Goal: Check status: Check status

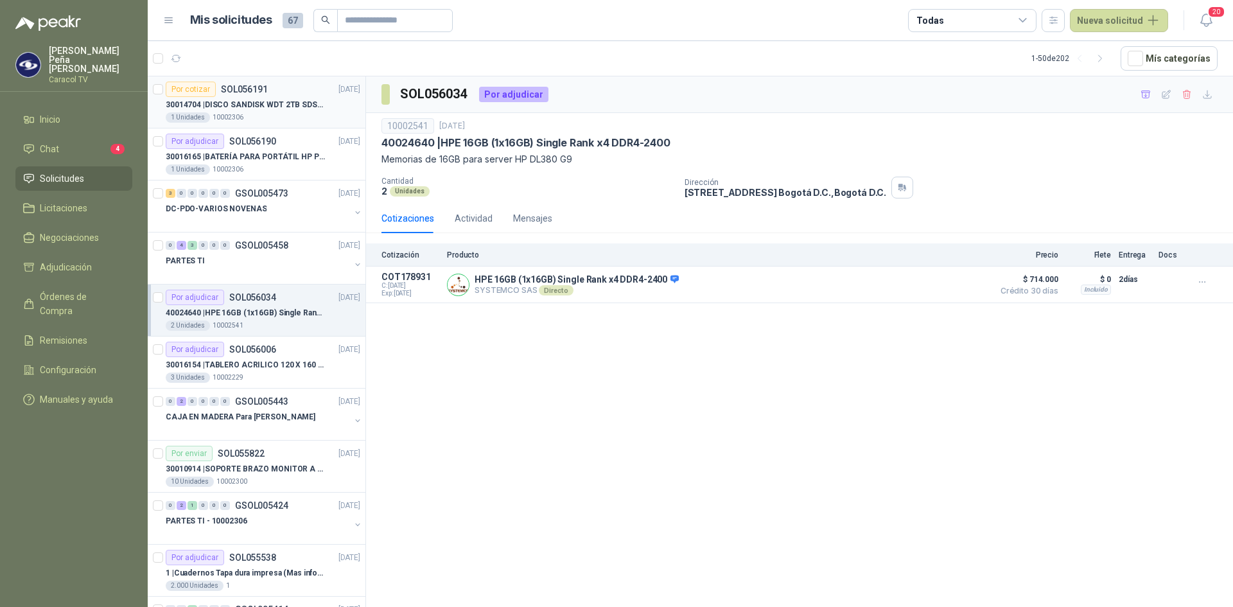
click at [283, 101] on p "30014704 | DISCO SANDISK WDT 2TB SDSSDE61-2T00-G25 BATERÍA PARA PORTÁTIL HP PR…" at bounding box center [246, 105] width 160 height 12
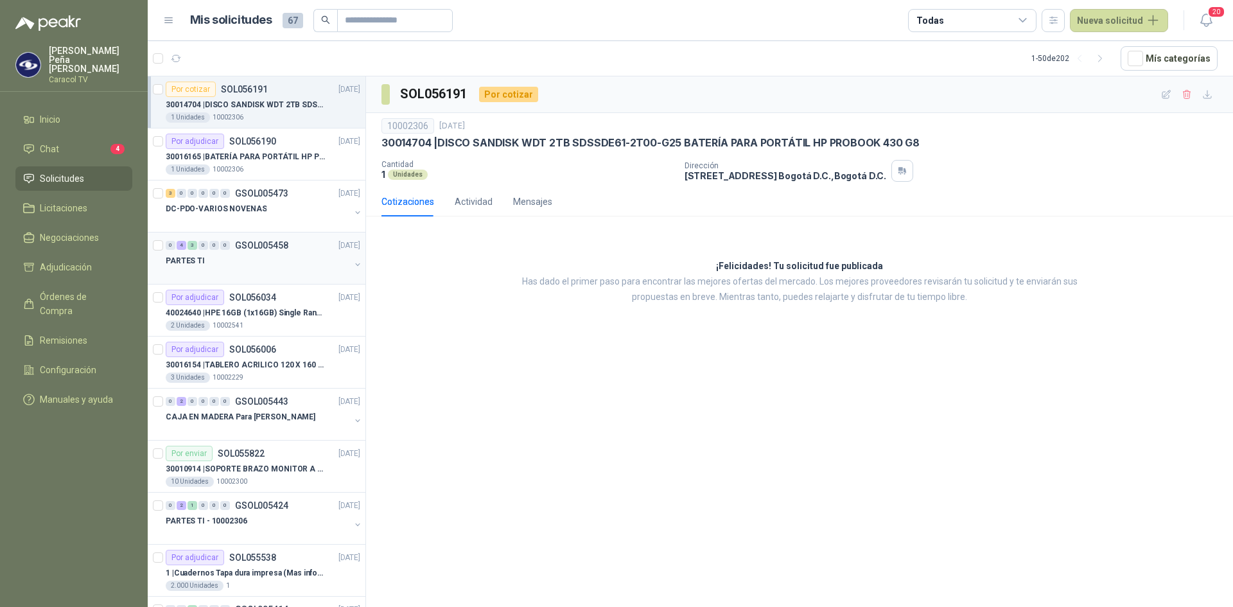
click at [222, 260] on div "PARTES TI" at bounding box center [258, 260] width 184 height 15
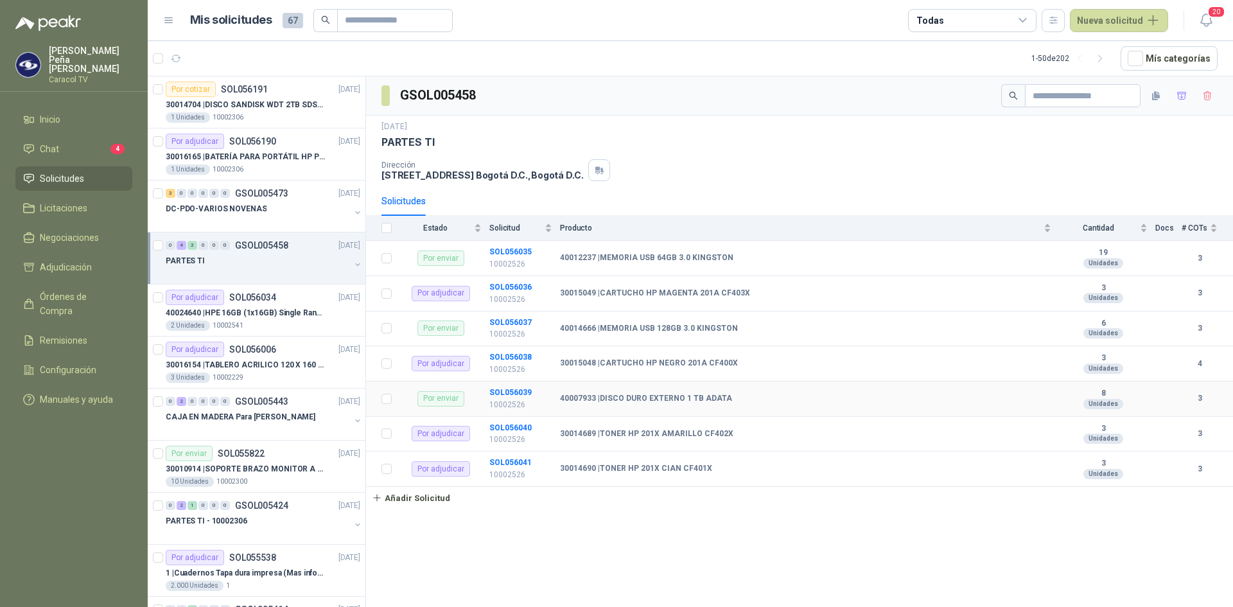
click at [661, 398] on b "40007933 | DISCO DURO EXTERNO 1 TB ADATA" at bounding box center [646, 399] width 172 height 10
click at [505, 392] on b "SOL056039" at bounding box center [510, 392] width 42 height 9
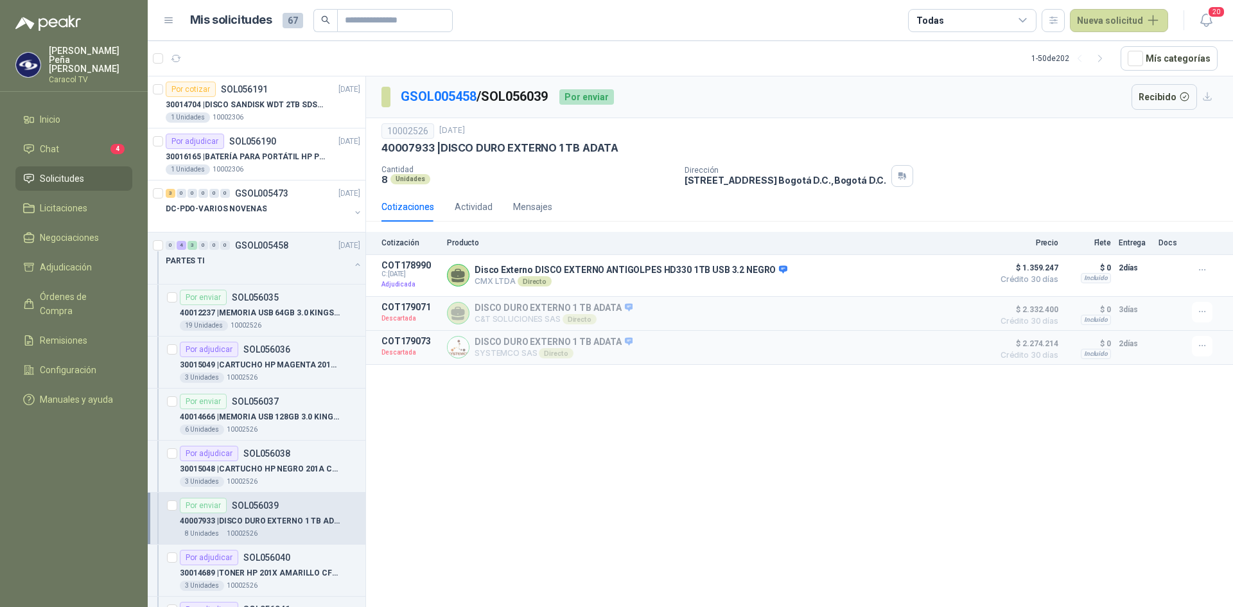
click at [1072, 132] on div "10002526 [DATE]" at bounding box center [799, 130] width 836 height 15
click at [1201, 272] on icon "button" at bounding box center [1202, 270] width 11 height 11
click at [624, 267] on p "Disco Externo DISCO EXTERNO ANTIGOLPES HD330 1TB USB 3.2 NEGRO" at bounding box center [631, 271] width 313 height 12
click at [585, 269] on p "Disco Externo DISCO EXTERNO ANTIGOLPES HD330 1TB USB 3.2 NEGRO" at bounding box center [631, 271] width 313 height 12
click at [1022, 22] on icon at bounding box center [1023, 21] width 12 height 12
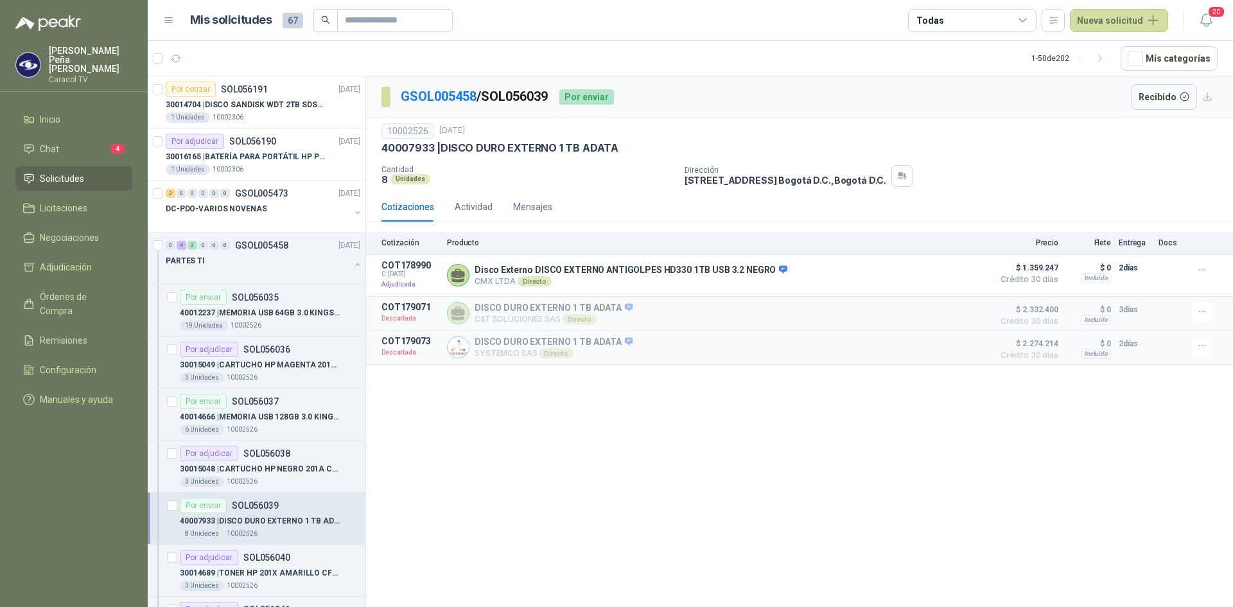
click at [576, 481] on div "GSOL005458 / SOL056039 Por enviar Recibido 10002526 [DATE] 40007933 | DISCO DUR…" at bounding box center [799, 343] width 867 height 535
click at [417, 129] on div "10002526" at bounding box center [407, 130] width 53 height 15
click at [453, 100] on link "GSOL005458" at bounding box center [439, 96] width 76 height 15
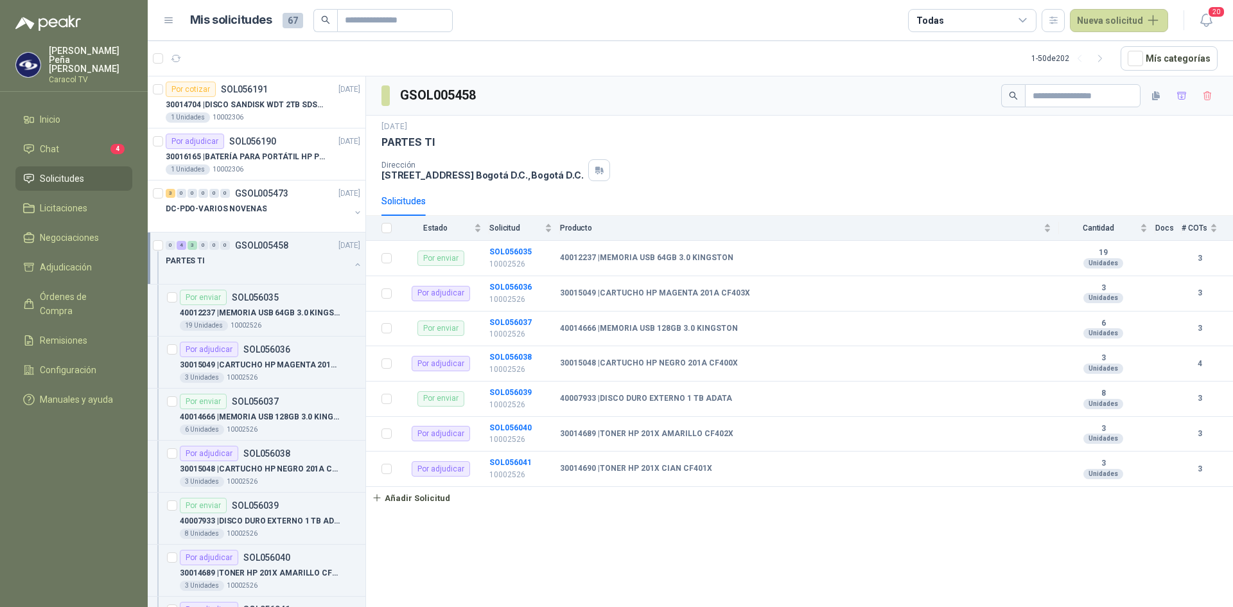
click at [439, 170] on p "[STREET_ADDRESS] , [GEOGRAPHIC_DATA] D.C." at bounding box center [482, 175] width 202 height 11
click at [412, 134] on div "[DATE] PARTES TI" at bounding box center [799, 135] width 836 height 28
click at [1033, 19] on div "Todas" at bounding box center [972, 20] width 128 height 23
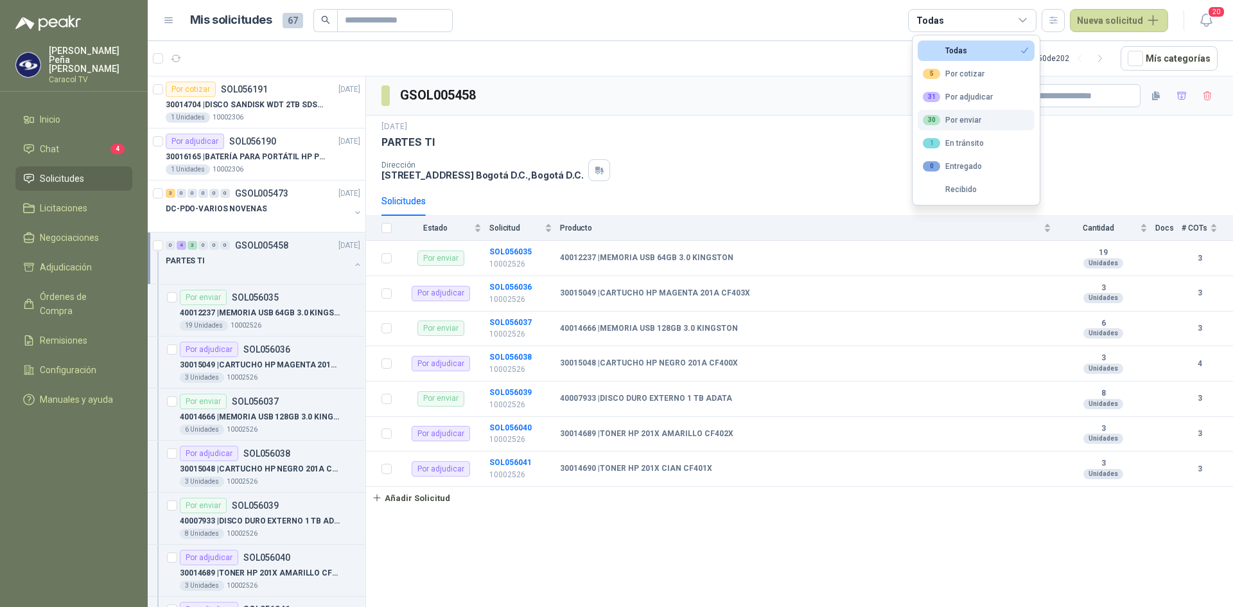
click at [952, 119] on div "30 Por enviar" at bounding box center [952, 120] width 58 height 10
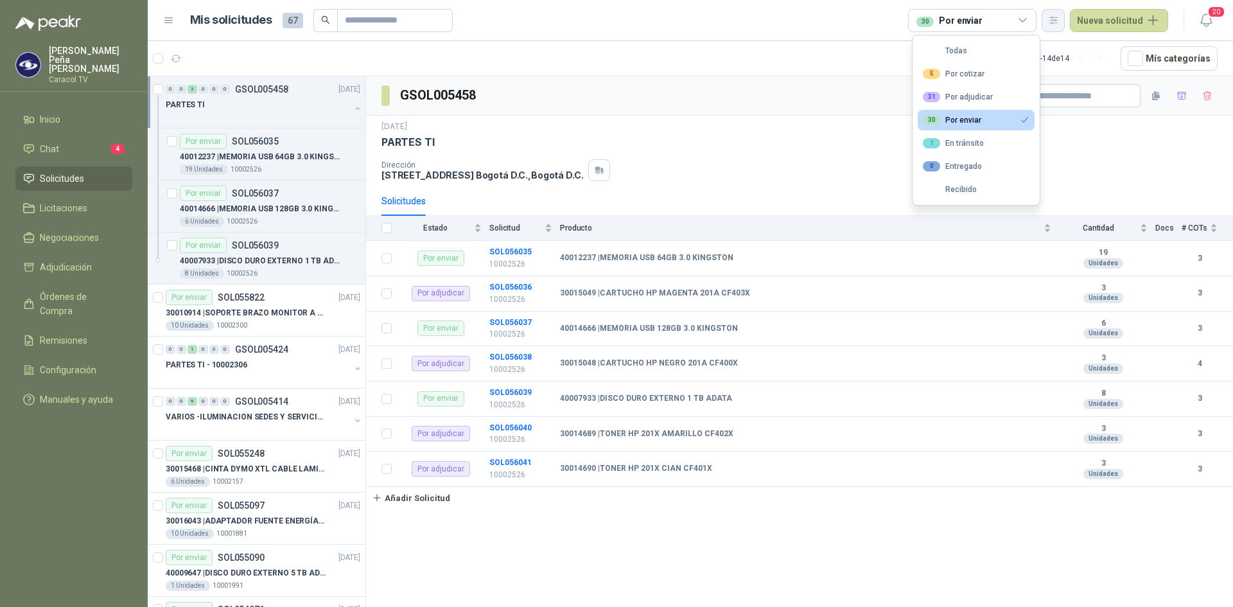
click at [1056, 21] on icon "button" at bounding box center [1053, 20] width 11 height 11
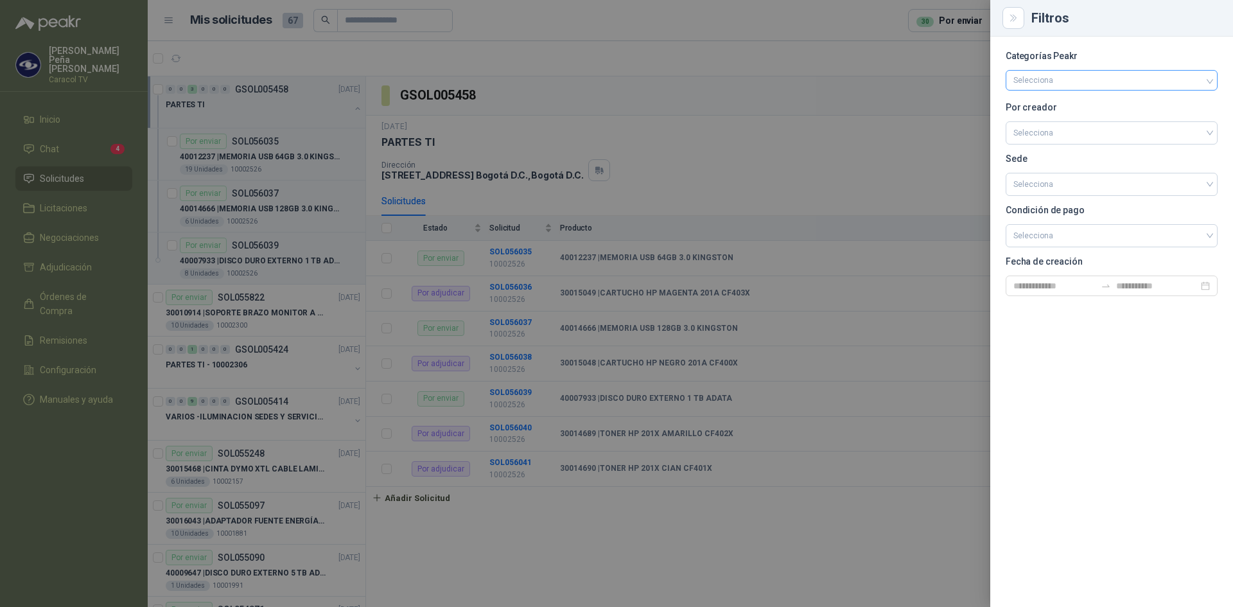
click at [1104, 87] on div "Selecciona" at bounding box center [1112, 80] width 212 height 21
click at [917, 79] on div at bounding box center [616, 303] width 1233 height 607
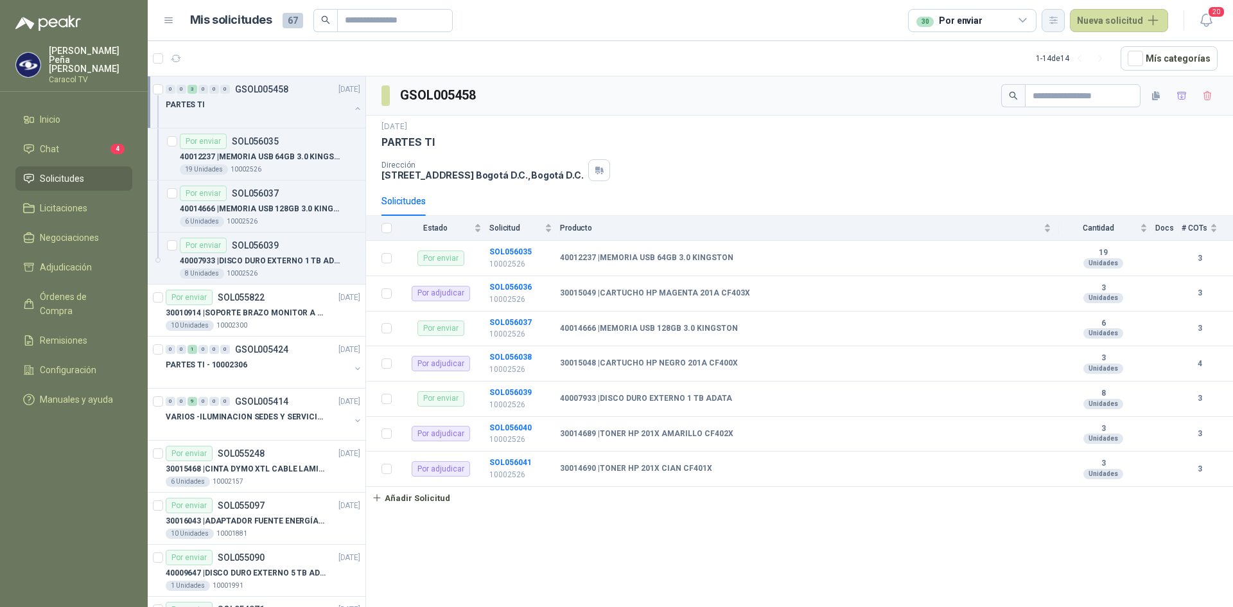
click at [1058, 15] on icon "button" at bounding box center [1053, 20] width 11 height 11
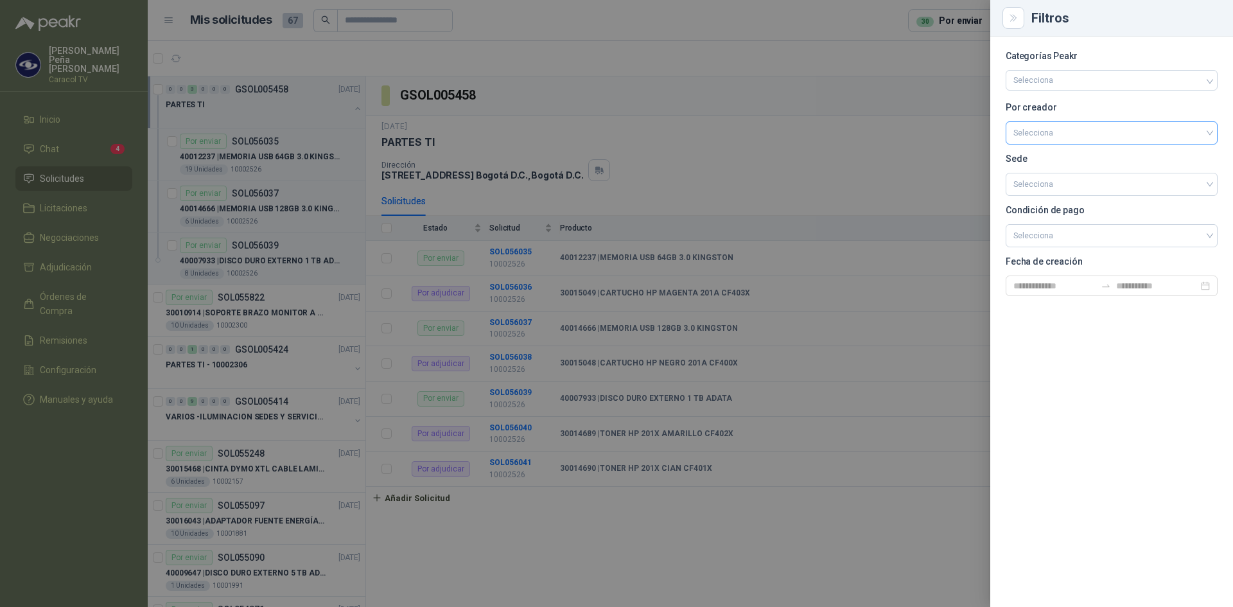
click at [1076, 130] on input "search" at bounding box center [1111, 131] width 196 height 19
click at [1058, 177] on div "[PERSON_NAME]" at bounding box center [1111, 180] width 191 height 14
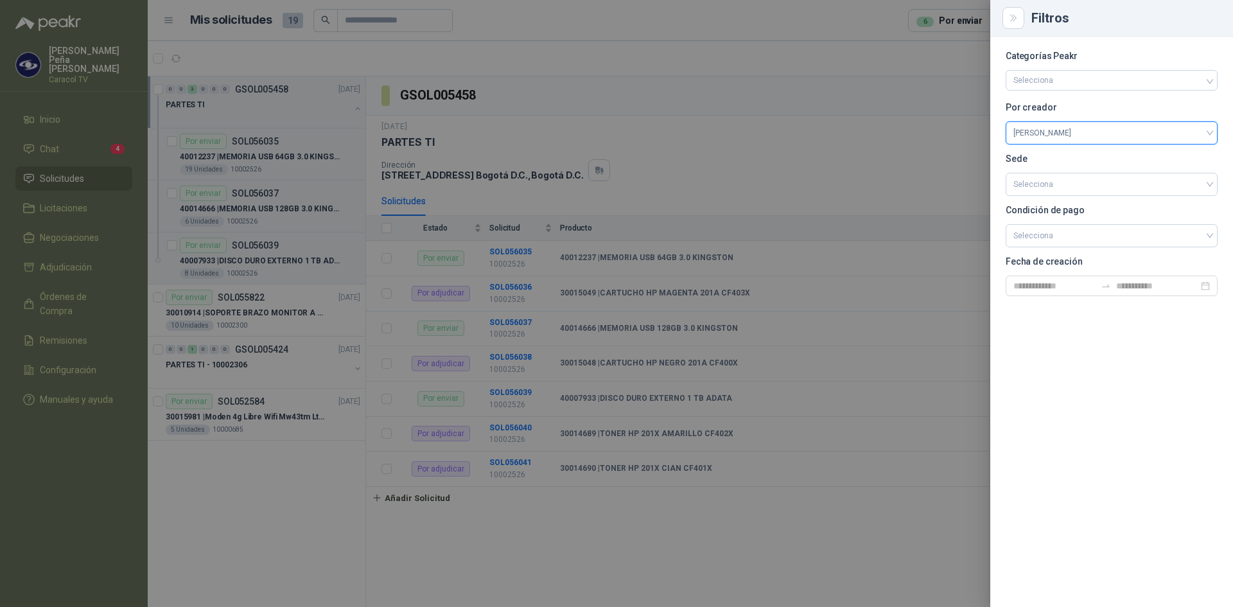
click at [223, 515] on div at bounding box center [616, 303] width 1233 height 607
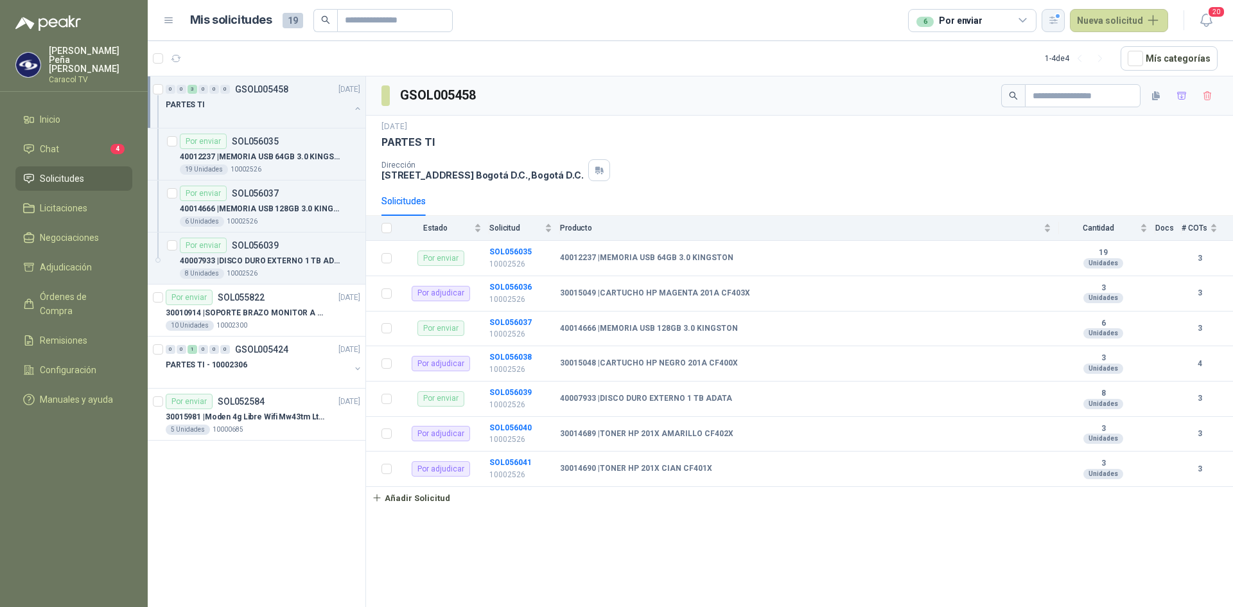
click at [1065, 22] on button "button" at bounding box center [1052, 20] width 23 height 23
